Goal: Task Accomplishment & Management: Manage account settings

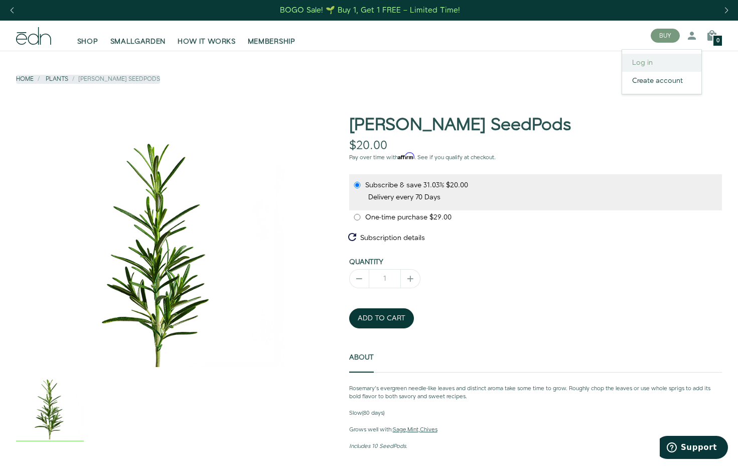
click at [641, 61] on link "Log in" at bounding box center [661, 63] width 79 height 18
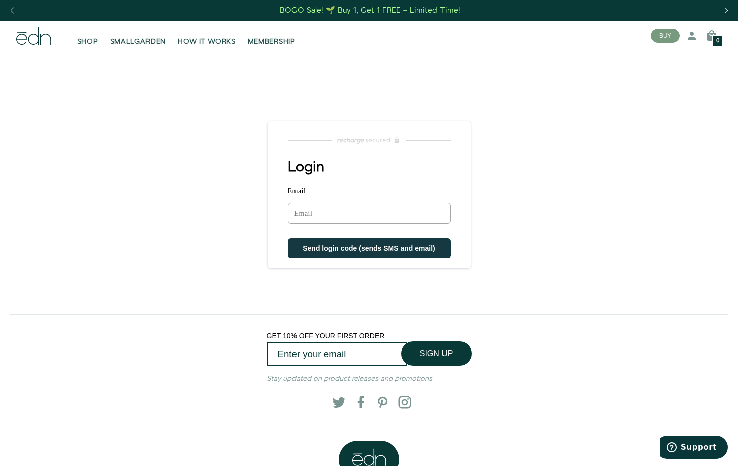
click at [331, 215] on input "Email" at bounding box center [369, 213] width 163 height 21
type input "swtclggr1@cox.net"
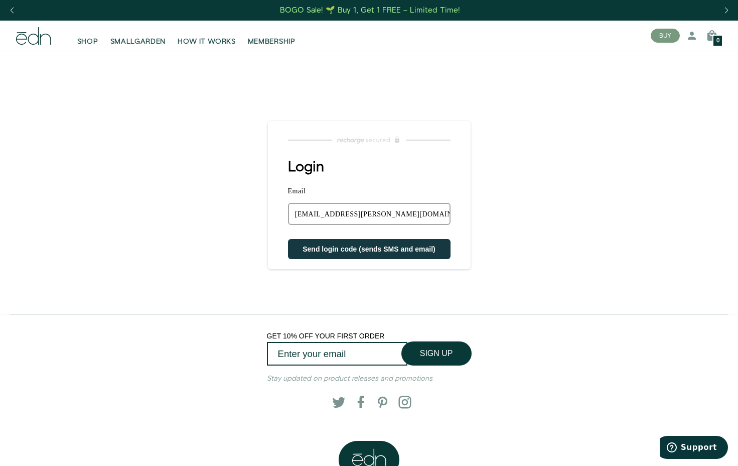
click at [318, 250] on span "Send login code (sends SMS and email)" at bounding box center [369, 249] width 133 height 8
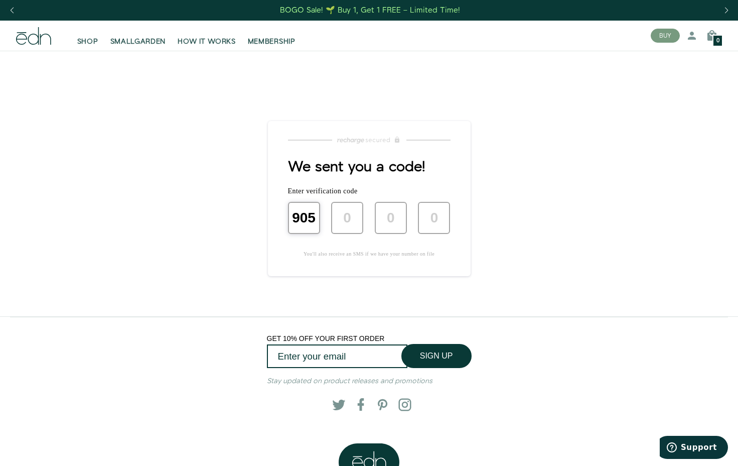
type input "9"
type input "0"
type input "5"
type input "8"
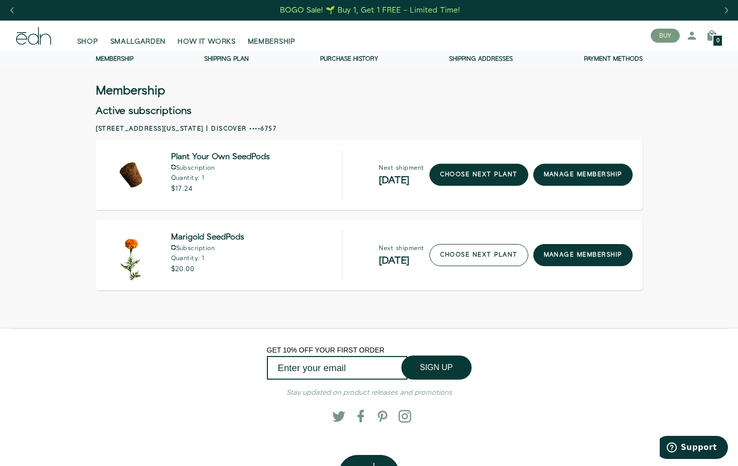
click at [437, 251] on link "choose next plant" at bounding box center [478, 255] width 99 height 22
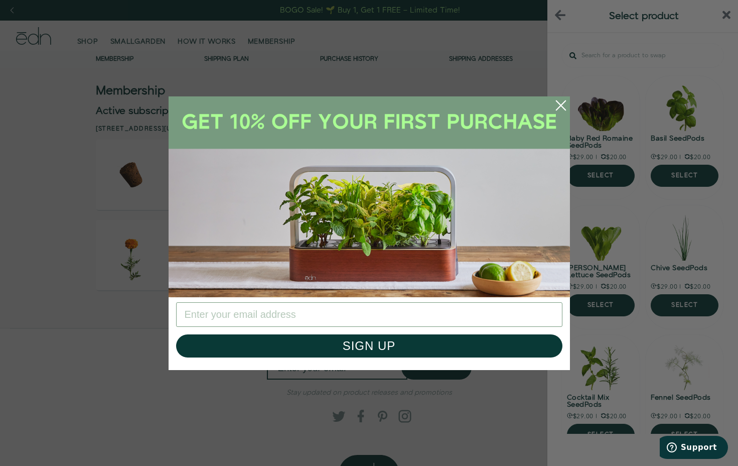
click at [563, 105] on circle "Close dialog" at bounding box center [561, 105] width 22 height 22
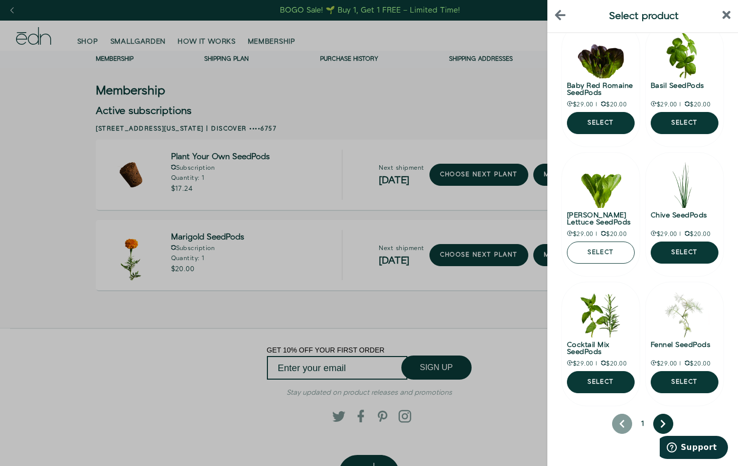
scroll to position [53, 0]
click at [659, 419] on button "next page" at bounding box center [663, 423] width 20 height 20
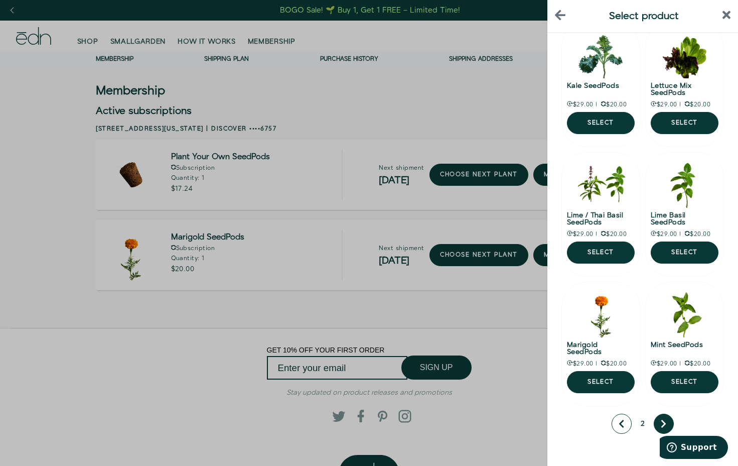
click at [626, 424] on button "previous page" at bounding box center [622, 423] width 20 height 20
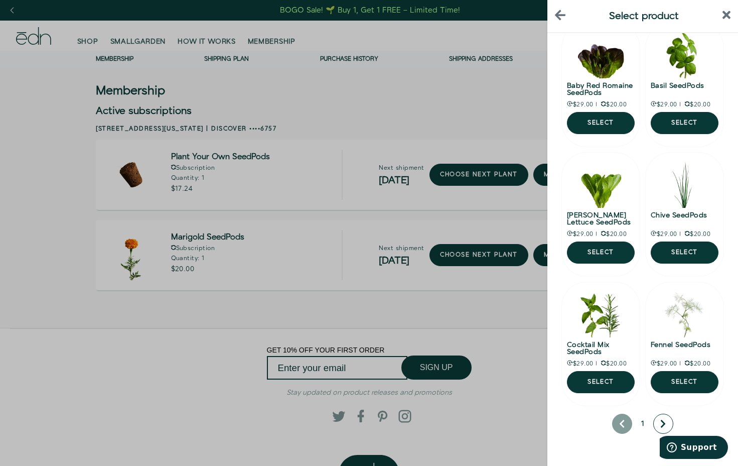
click at [661, 426] on icon "next page" at bounding box center [663, 423] width 6 height 9
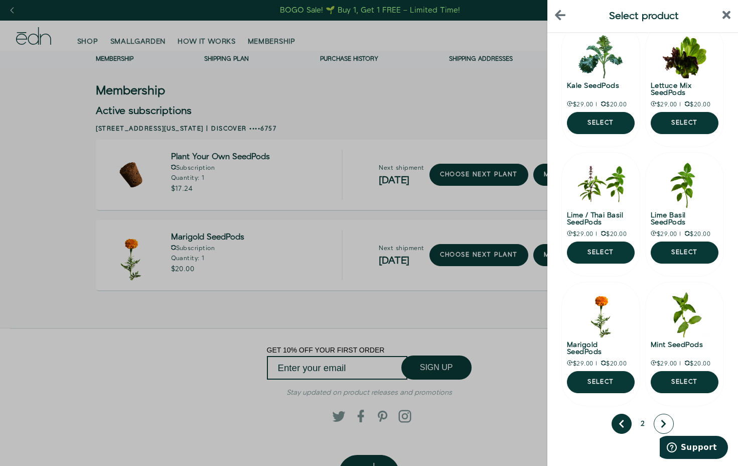
click at [661, 425] on icon "next page" at bounding box center [664, 423] width 6 height 9
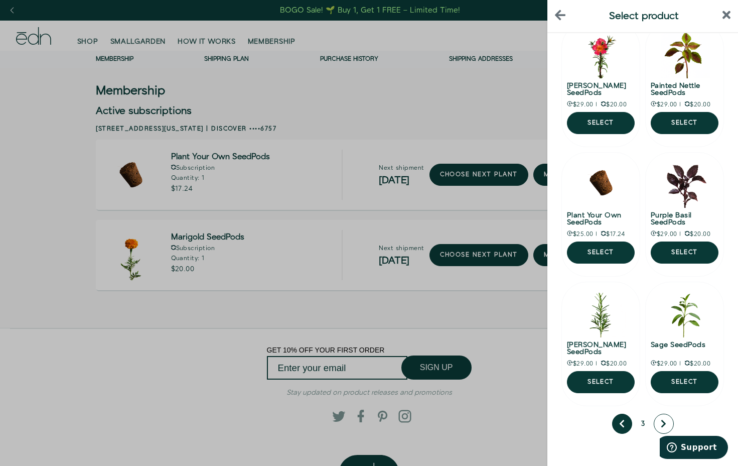
click at [662, 421] on icon "next page" at bounding box center [663, 424] width 5 height 8
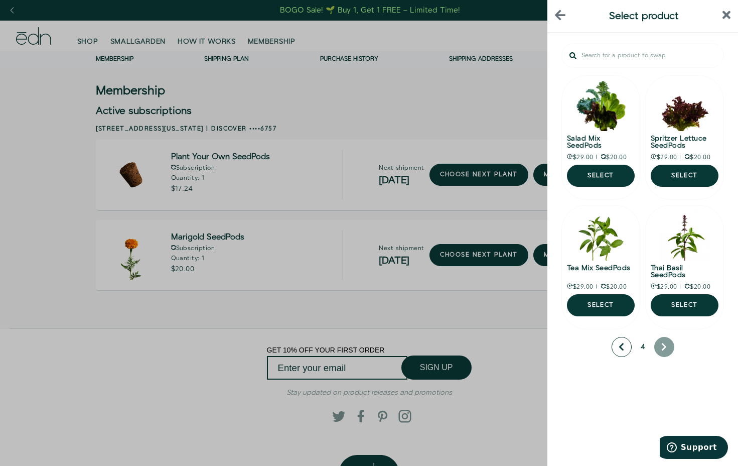
click at [623, 346] on icon "previous page" at bounding box center [622, 346] width 6 height 9
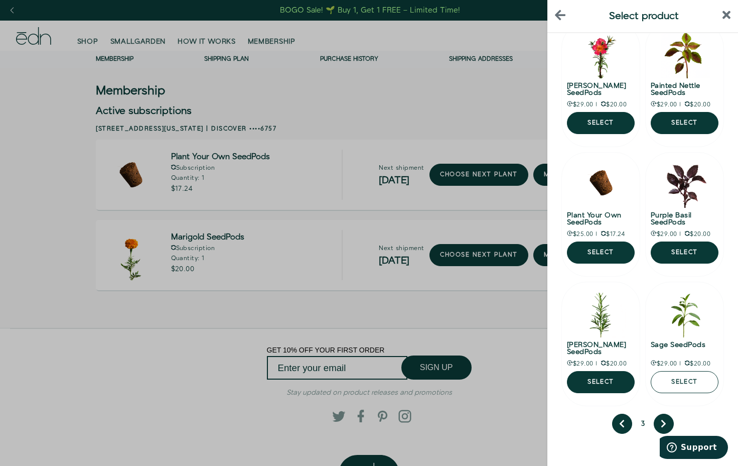
scroll to position [53, 0]
click at [680, 381] on button "Select" at bounding box center [685, 382] width 68 height 22
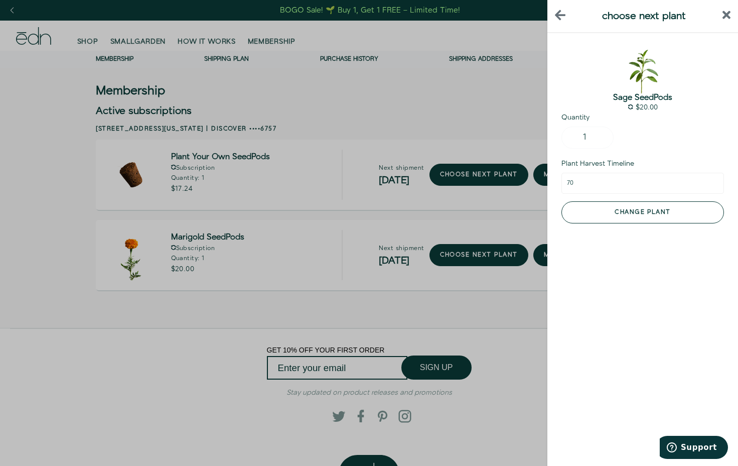
click at [626, 212] on button "Change plant" at bounding box center [642, 212] width 163 height 22
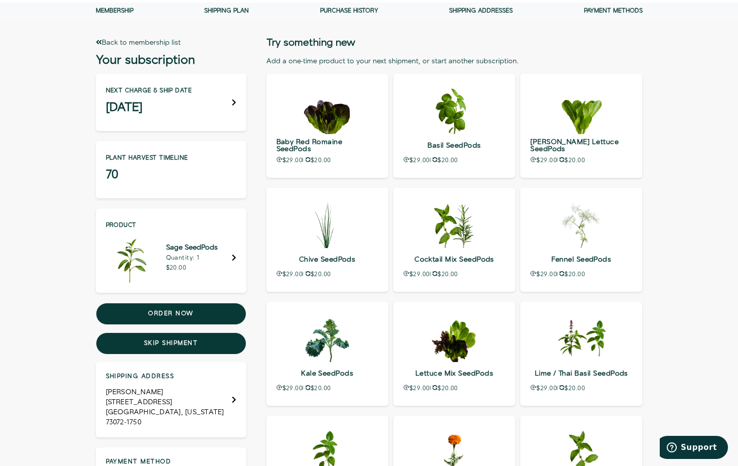
scroll to position [48, 0]
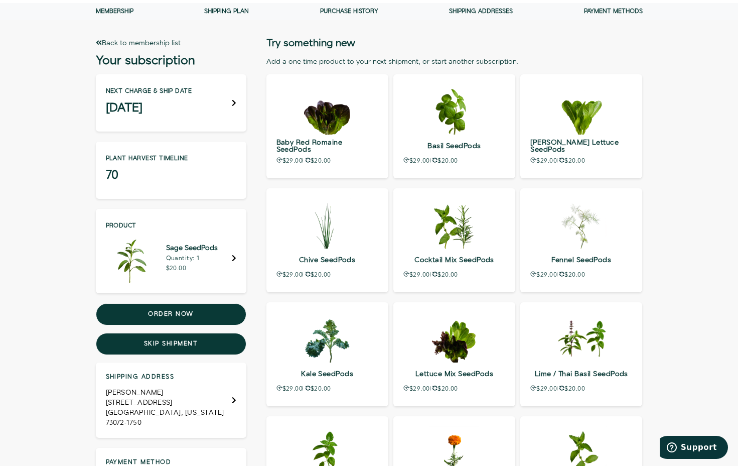
click at [234, 104] on icon at bounding box center [234, 103] width 4 height 6
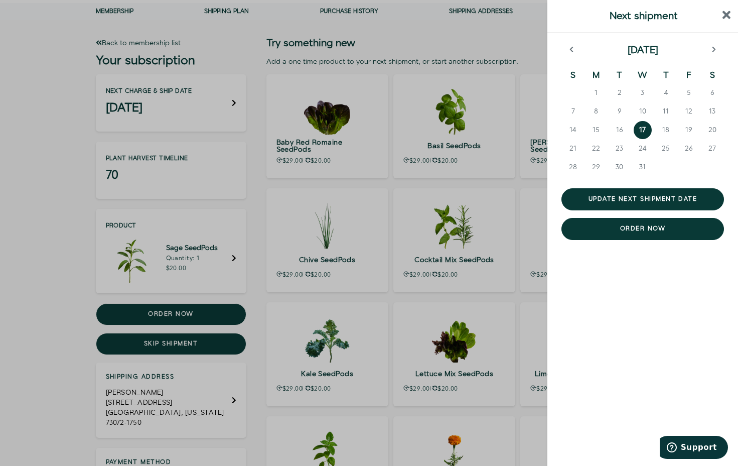
click at [54, 89] on div at bounding box center [369, 233] width 738 height 466
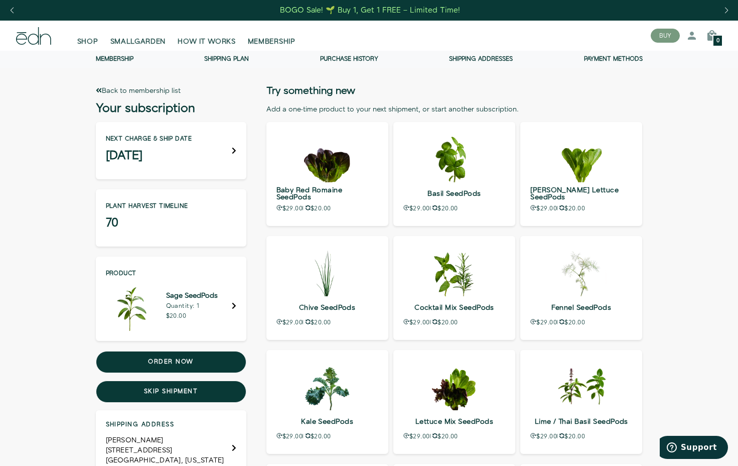
scroll to position [0, 0]
click at [339, 59] on link "Purchase history" at bounding box center [349, 59] width 58 height 9
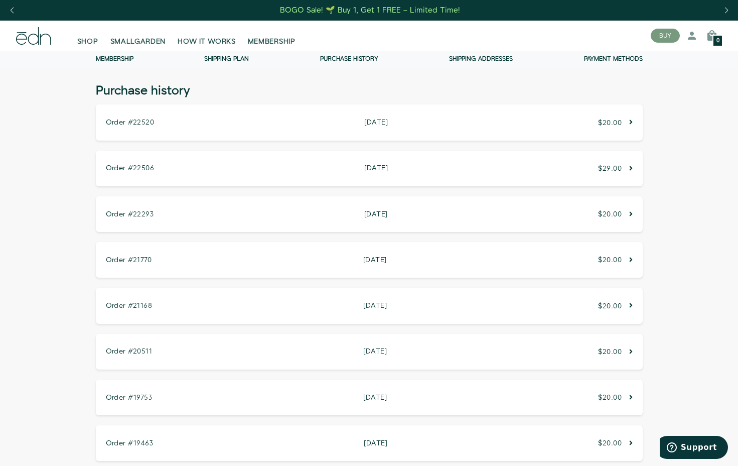
click at [215, 58] on link "Shipping Plan" at bounding box center [226, 59] width 45 height 9
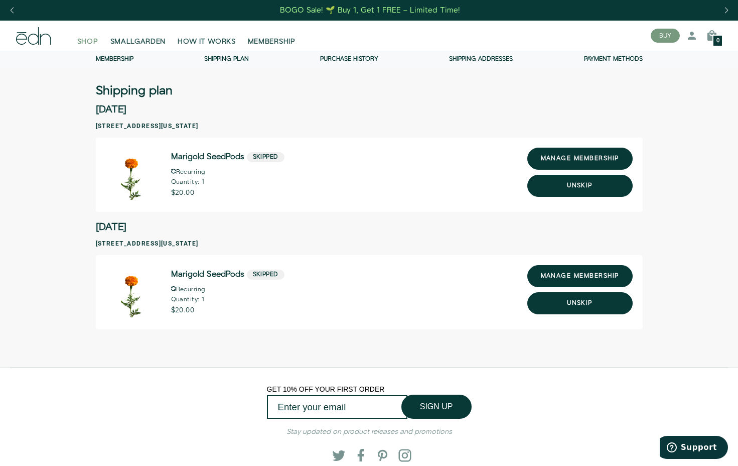
click at [90, 40] on span "SHOP" at bounding box center [87, 42] width 21 height 10
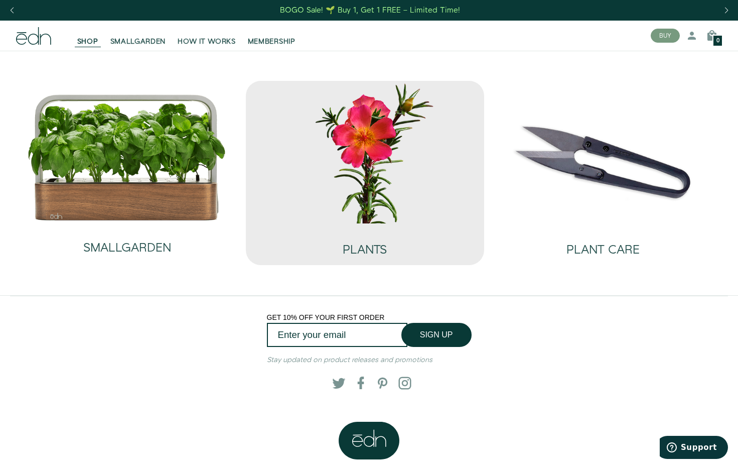
click at [372, 161] on img at bounding box center [365, 152] width 222 height 142
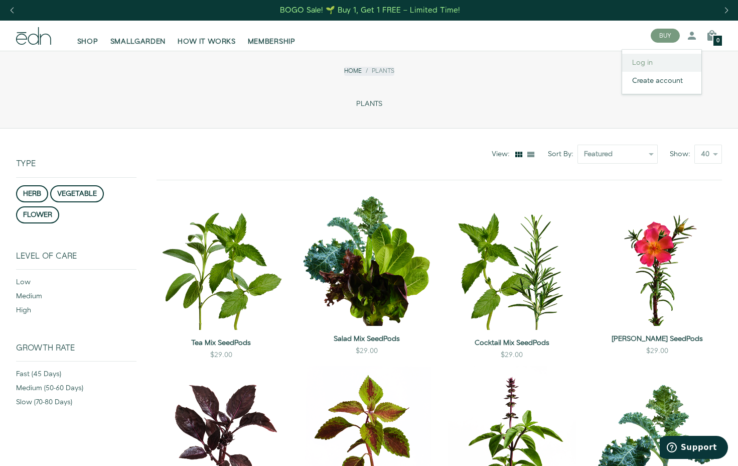
click at [634, 60] on link "Log in" at bounding box center [661, 63] width 79 height 18
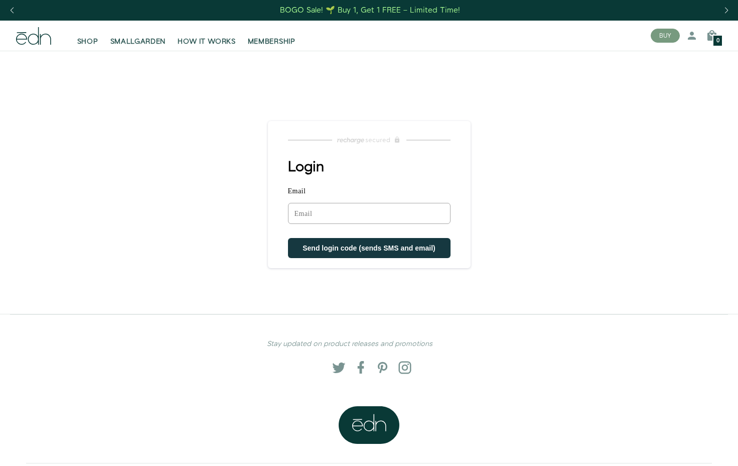
click at [340, 214] on input "Email" at bounding box center [369, 213] width 163 height 21
click at [333, 213] on input "Email" at bounding box center [369, 213] width 163 height 21
click at [29, 44] on icon at bounding box center [33, 36] width 35 height 18
click at [690, 36] on icon at bounding box center [692, 36] width 12 height 12
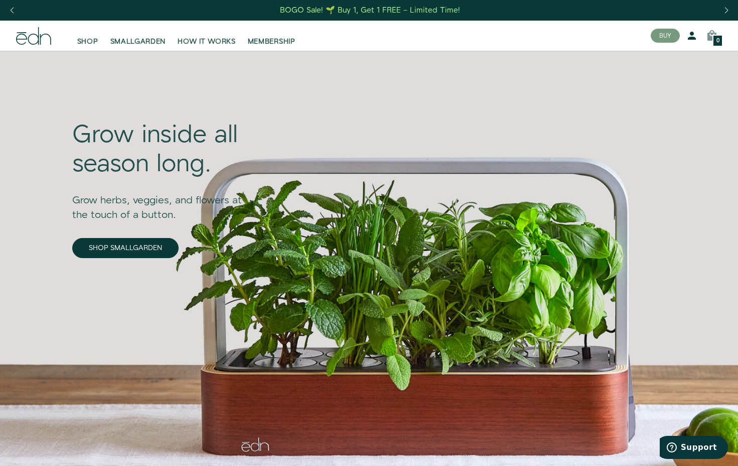
click at [692, 35] on icon at bounding box center [692, 36] width 12 height 12
click at [690, 37] on icon at bounding box center [692, 36] width 12 height 12
click at [87, 39] on span "SHOP" at bounding box center [87, 42] width 21 height 10
